Goal: Find specific page/section: Find specific page/section

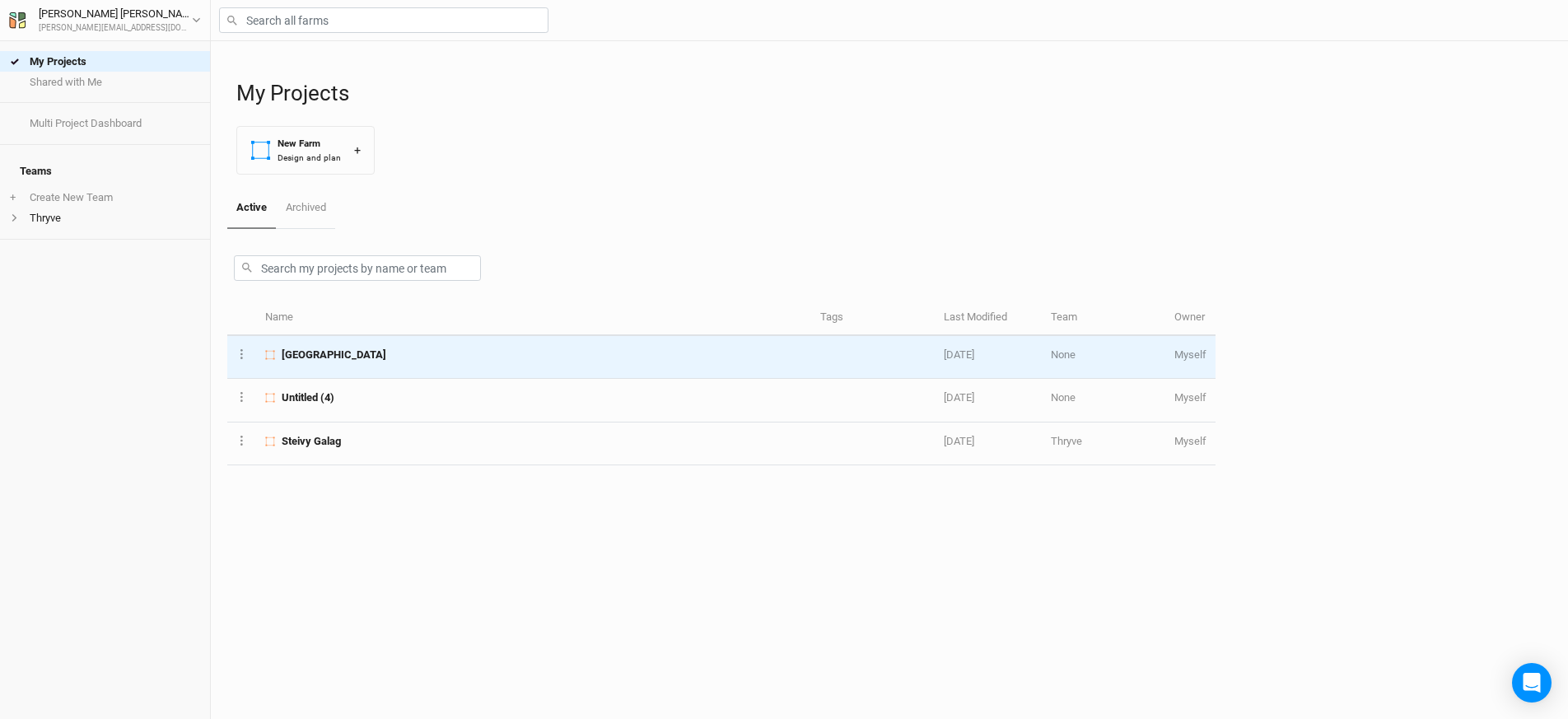
click at [395, 350] on div "[GEOGRAPHIC_DATA]" at bounding box center [533, 355] width 536 height 15
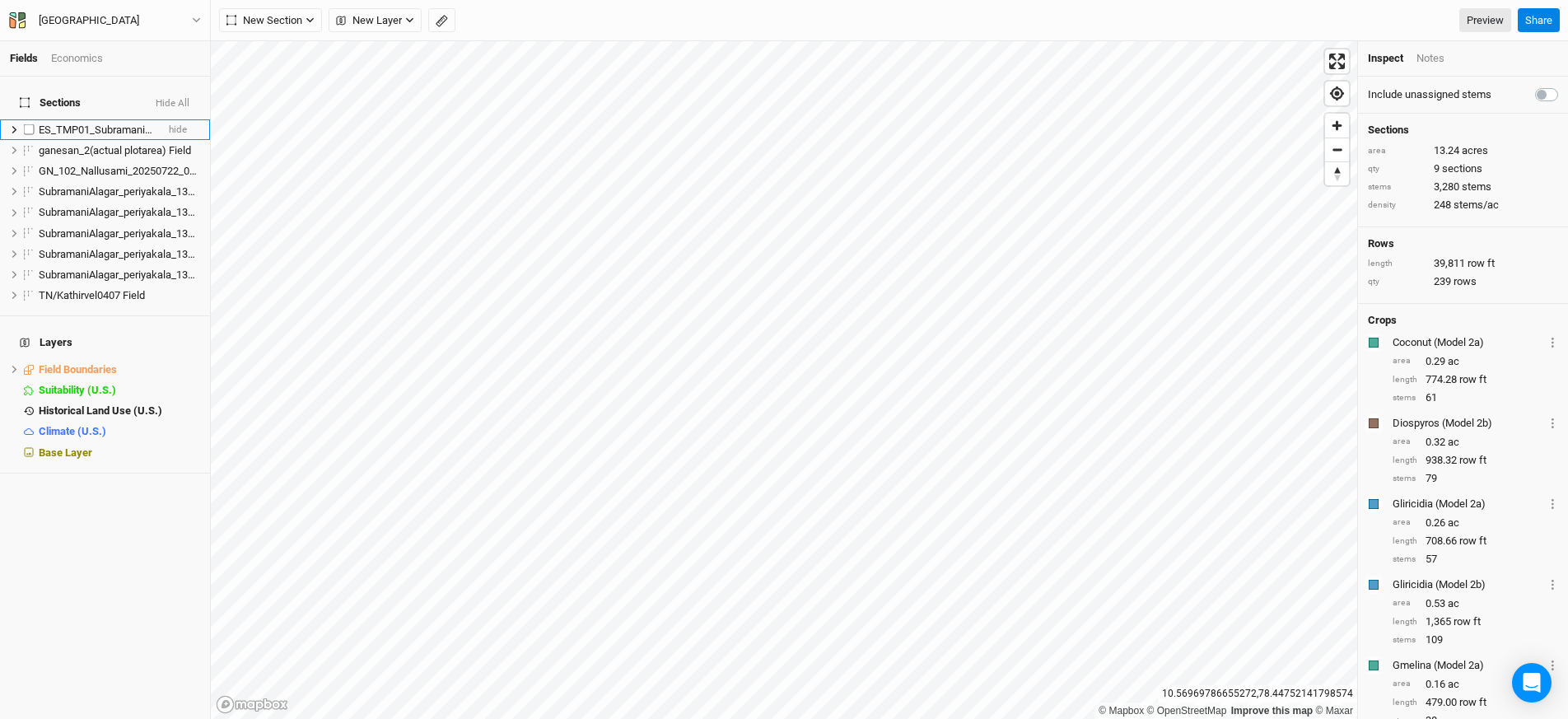
click at [107, 124] on span "ES_TMP01_SubramaniAlagar_Periyakala_20250802_001 Field" at bounding box center [182, 130] width 287 height 12
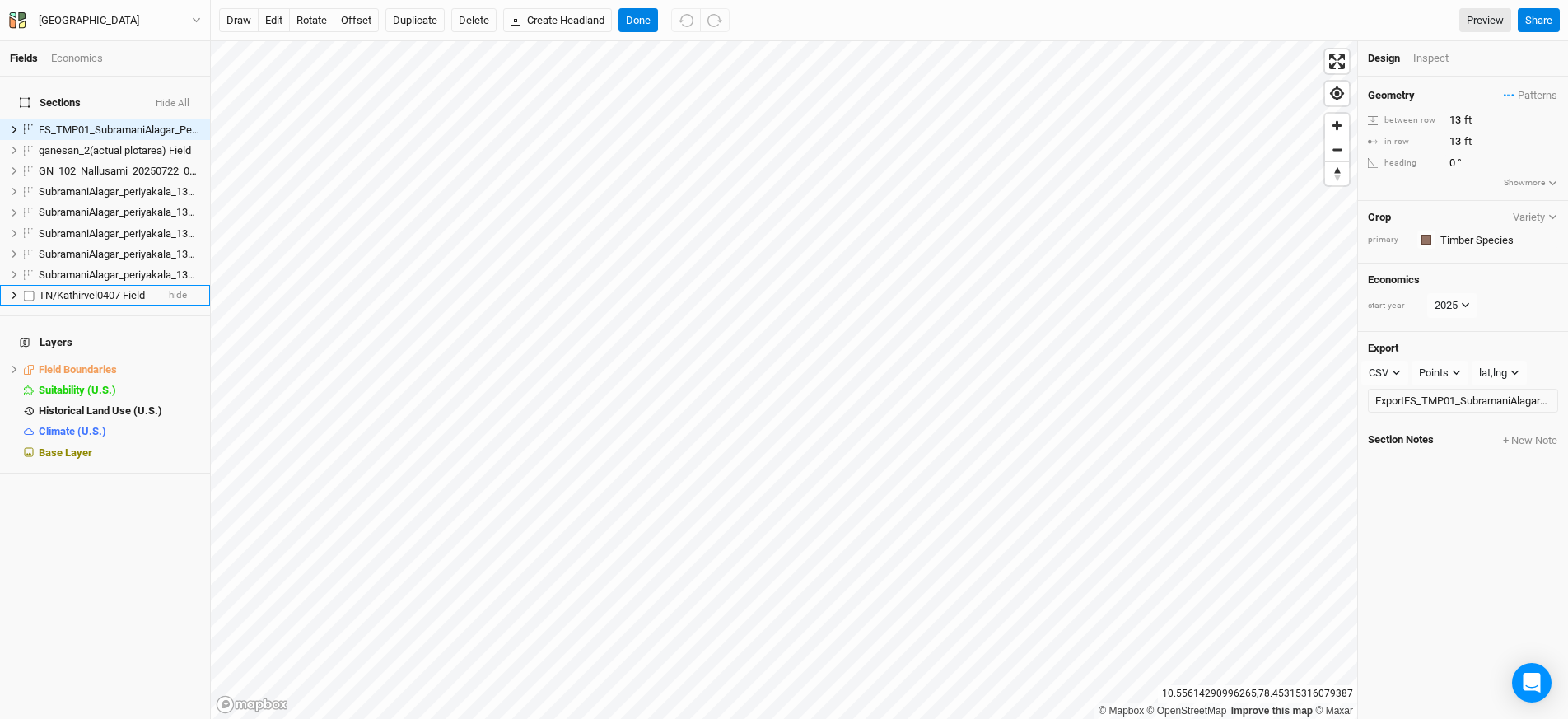
click at [103, 291] on span "TN/Kathirvel0407 Field" at bounding box center [92, 295] width 107 height 12
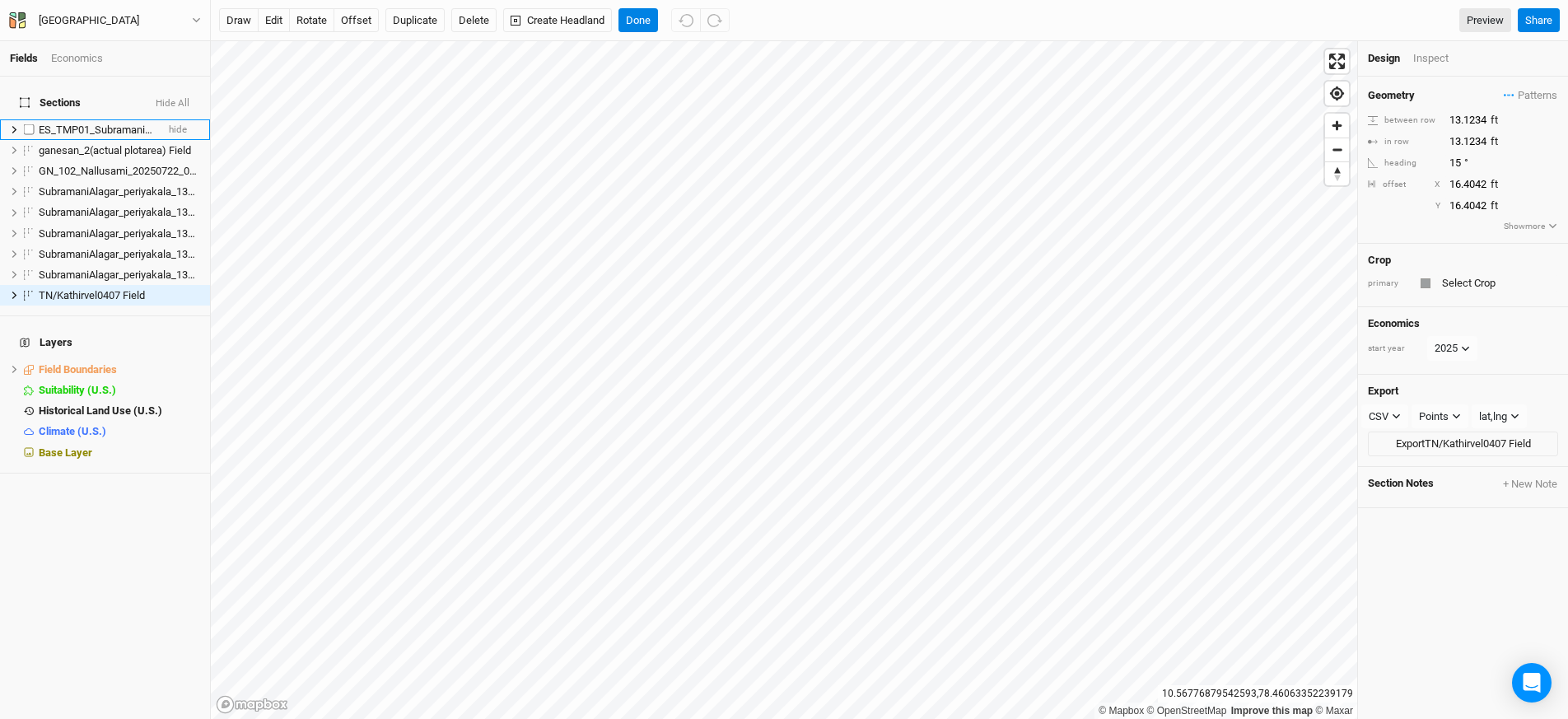
click at [102, 124] on span "ES_TMP01_SubramaniAlagar_Periyakala_20250802_001 Field" at bounding box center [182, 130] width 287 height 12
